Goal: Task Accomplishment & Management: Complete application form

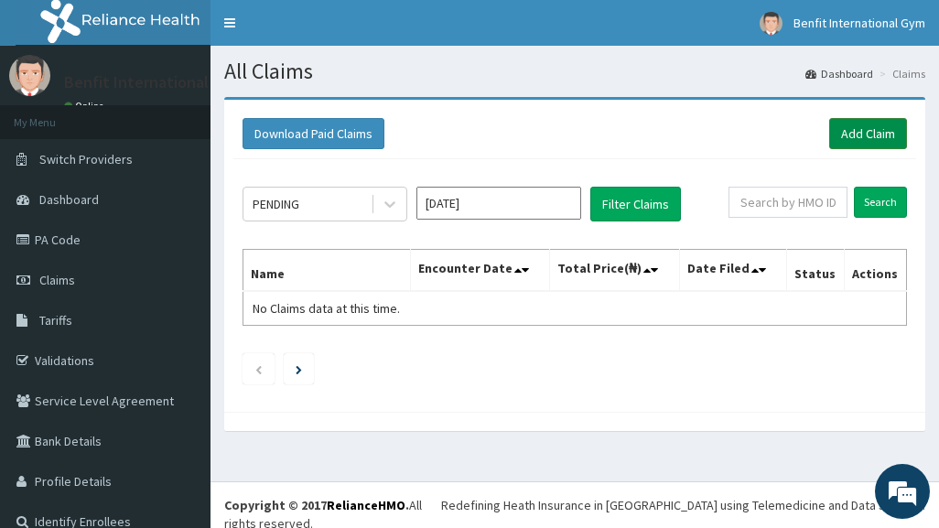
click at [875, 139] on link "Add Claim" at bounding box center [869, 133] width 78 height 31
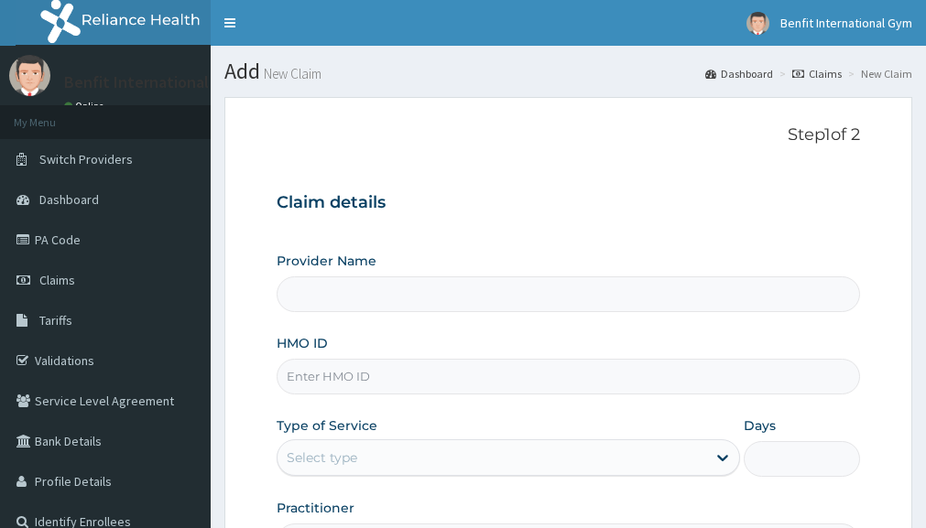
click at [331, 385] on input "HMO ID" at bounding box center [568, 377] width 583 height 36
type input "OHT/"
type input "Benfit International Gym"
type input "1"
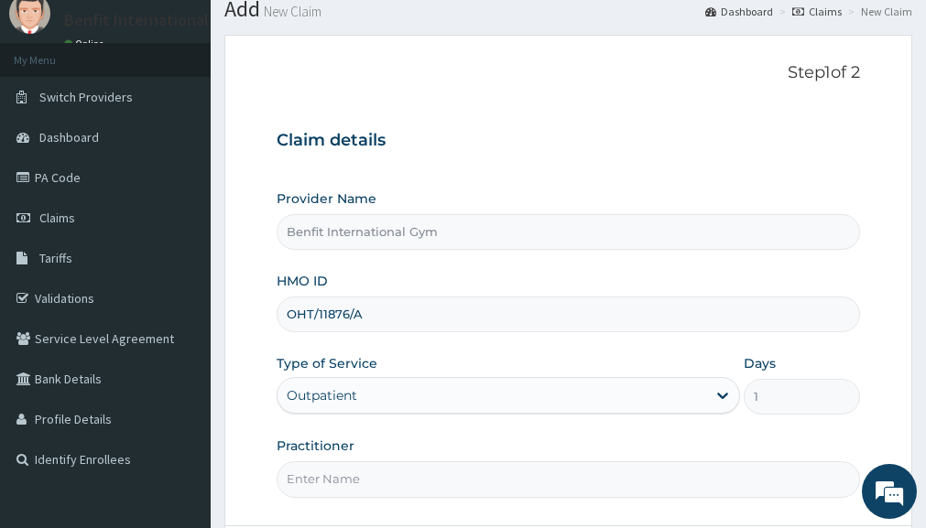
scroll to position [126, 0]
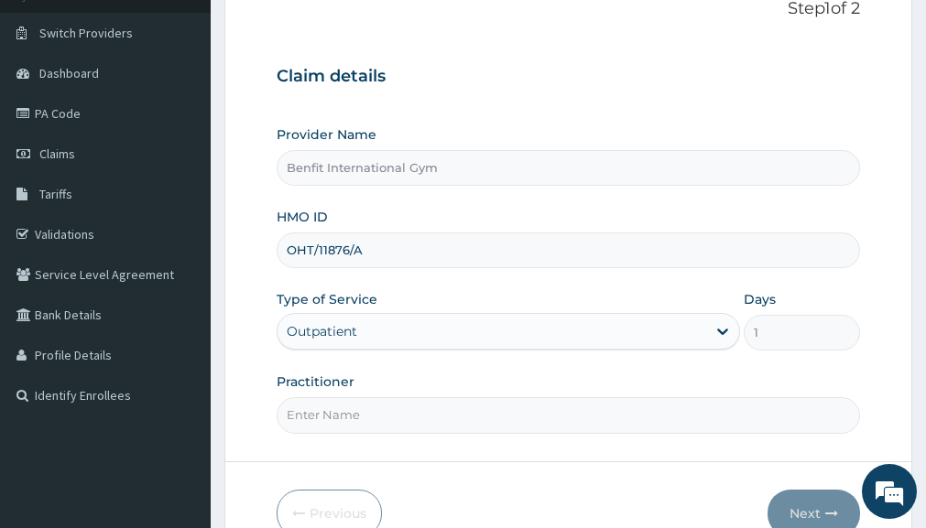
type input "OHT/11876/A"
click at [338, 419] on input "Practitioner" at bounding box center [568, 415] width 583 height 36
type input "[PERSON_NAME]"
click at [797, 510] on button "Next" at bounding box center [813, 514] width 92 height 48
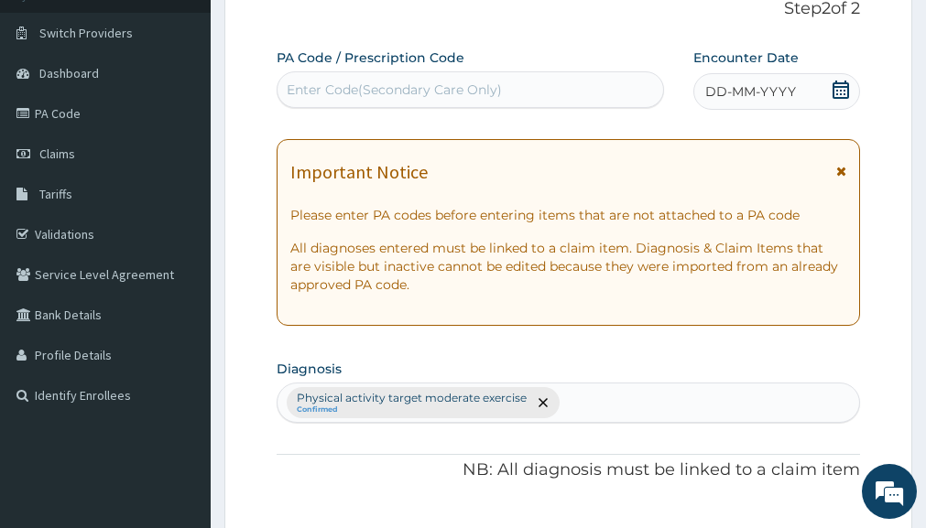
click at [840, 92] on icon at bounding box center [840, 90] width 18 height 18
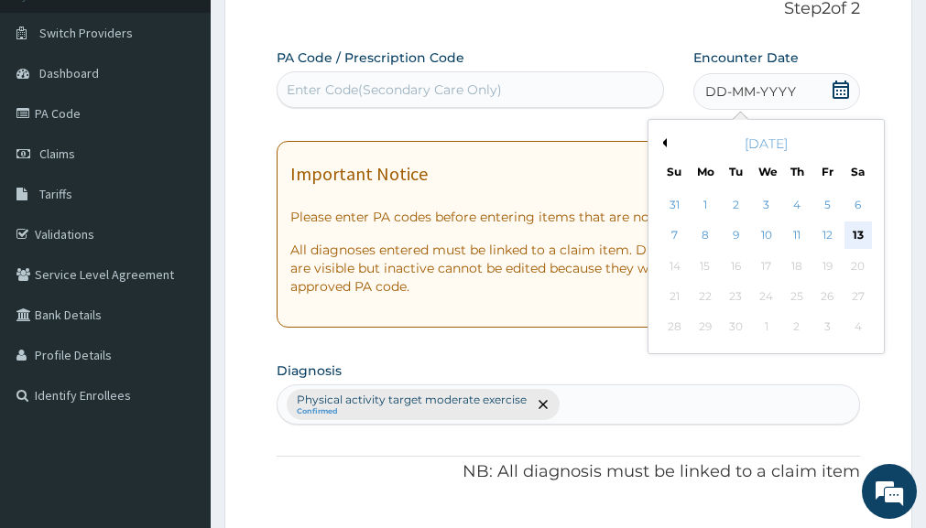
click at [863, 237] on div "13" at bounding box center [857, 235] width 27 height 27
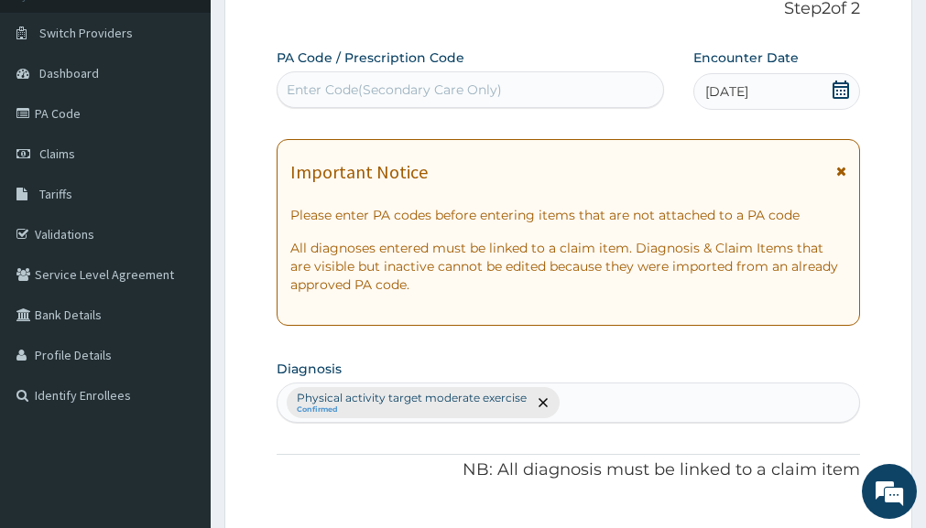
click at [538, 93] on div "Enter Code(Secondary Care Only)" at bounding box center [469, 89] width 385 height 29
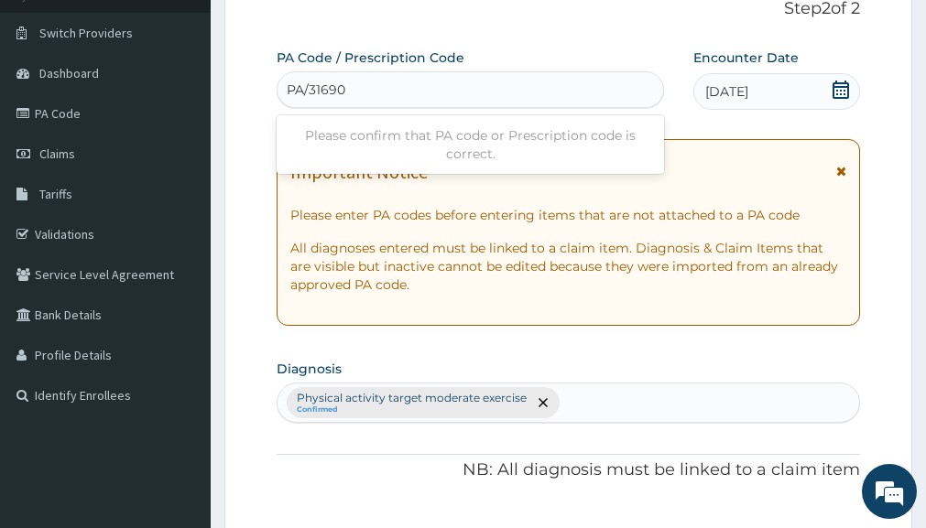
type input "PA/31690B"
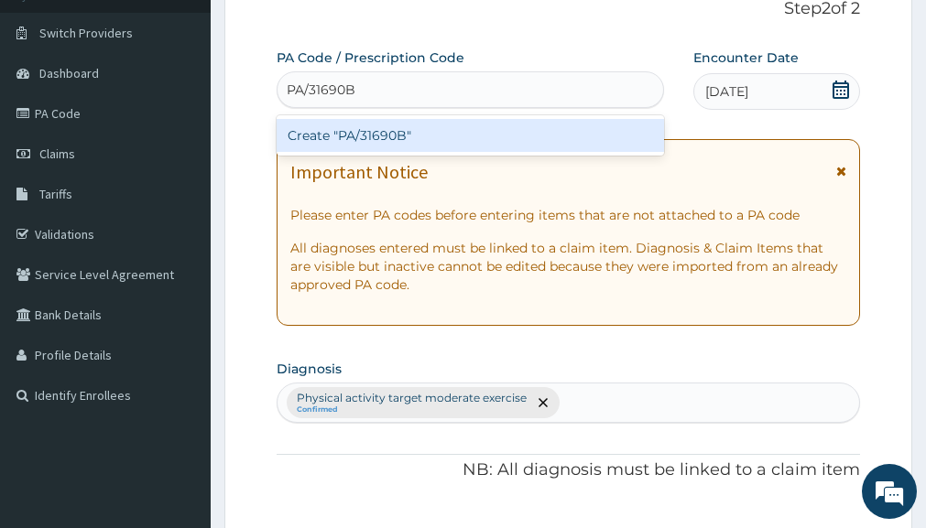
click at [300, 136] on div "Create "PA/31690B"" at bounding box center [470, 135] width 387 height 33
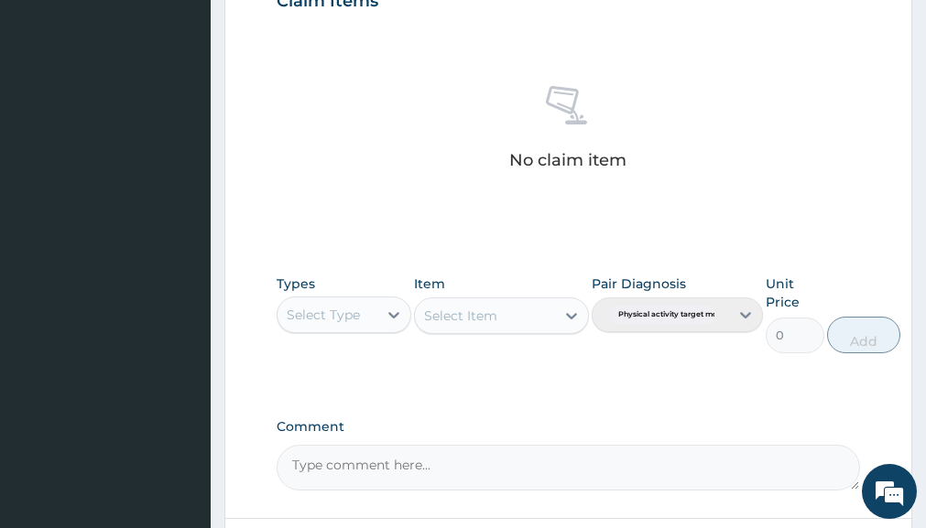
scroll to position [677, 0]
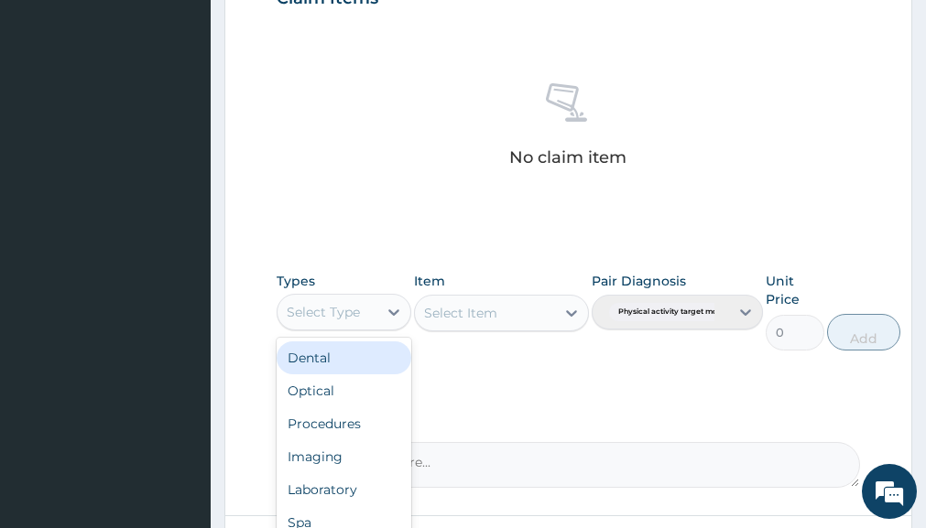
click at [308, 316] on div "Select Type" at bounding box center [323, 312] width 73 height 18
type input "GYM"
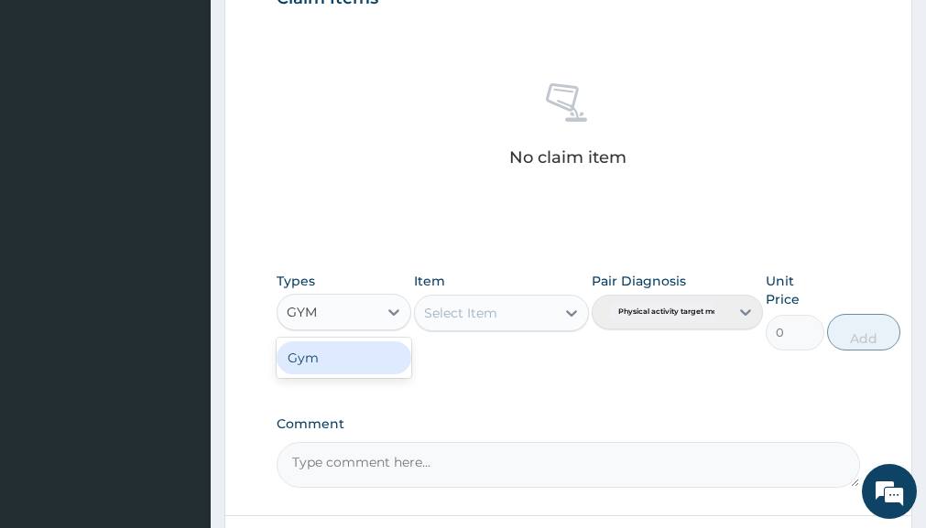
click at [305, 364] on div "Gym" at bounding box center [344, 358] width 134 height 33
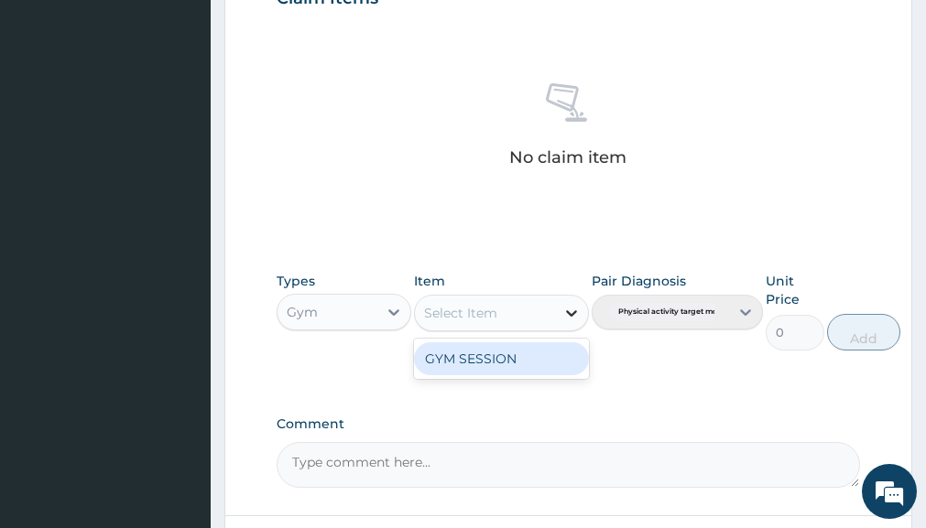
click at [574, 319] on icon at bounding box center [571, 313] width 18 height 18
click at [541, 353] on div "GYM SESSION" at bounding box center [501, 358] width 175 height 33
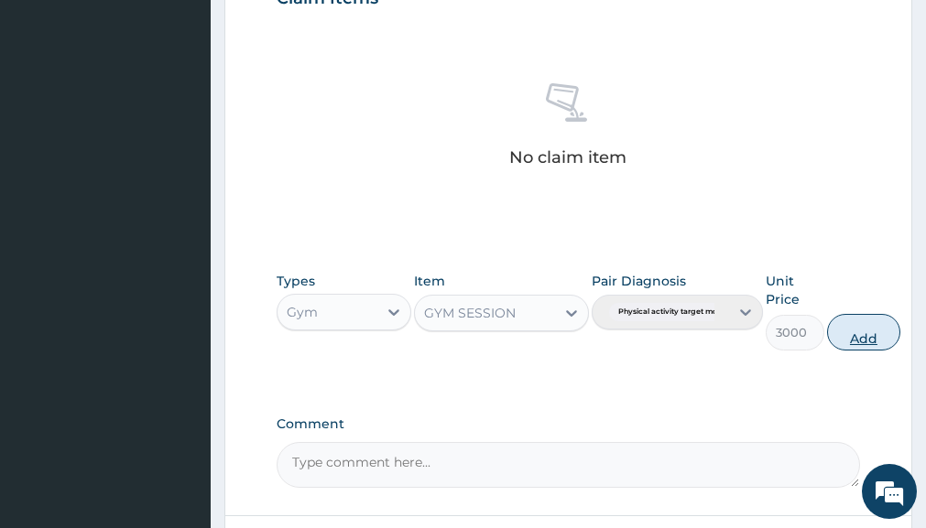
click at [852, 342] on button "Add" at bounding box center [863, 332] width 73 height 37
type input "0"
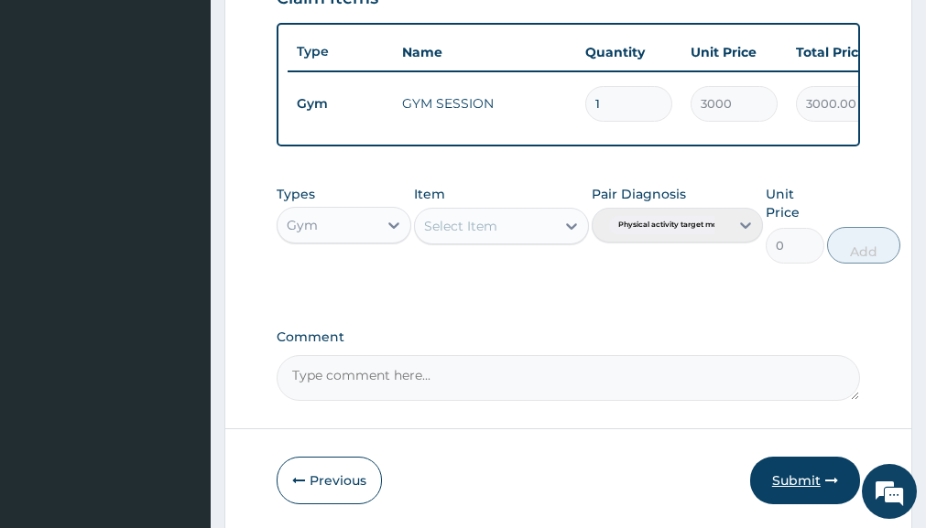
click at [820, 495] on button "Submit" at bounding box center [805, 481] width 110 height 48
